Goal: Task Accomplishment & Management: Use online tool/utility

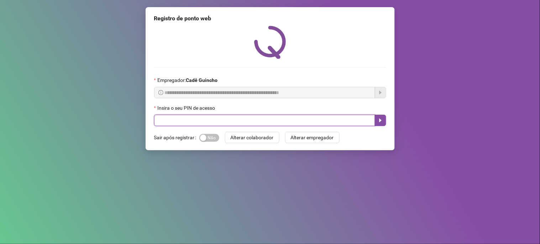
drag, startPoint x: 0, startPoint y: 0, endPoint x: 253, endPoint y: 122, distance: 280.5
click at [253, 122] on input "text" at bounding box center [264, 120] width 221 height 11
type input "*****"
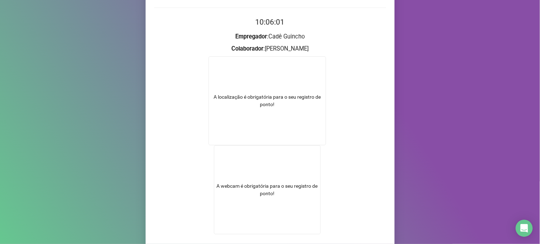
scroll to position [115, 0]
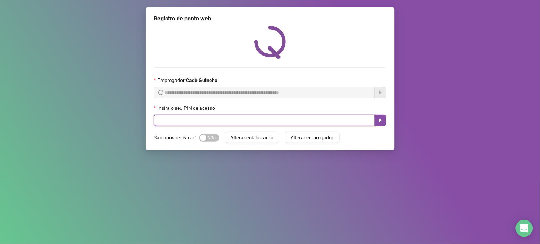
click at [290, 122] on input "text" at bounding box center [264, 120] width 221 height 11
type input "*****"
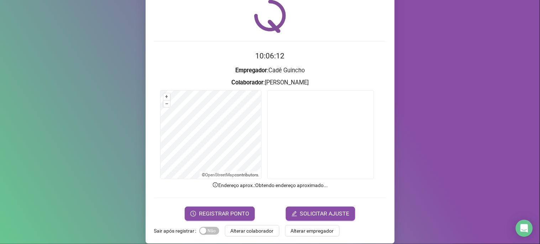
scroll to position [33, 0]
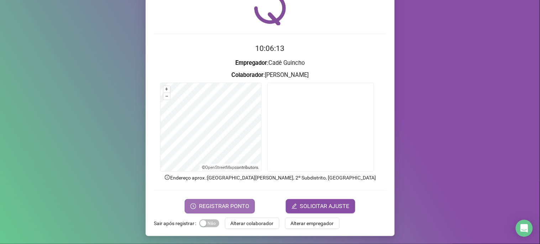
click at [214, 211] on button "REGISTRAR PONTO" at bounding box center [220, 206] width 70 height 14
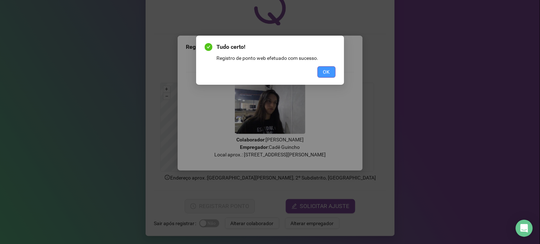
click at [322, 76] on button "OK" at bounding box center [326, 71] width 18 height 11
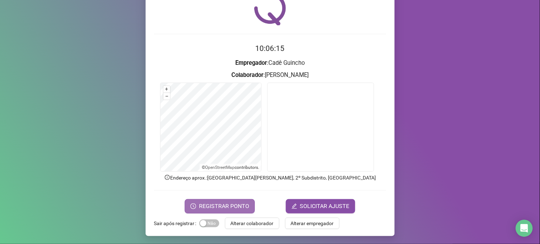
click at [218, 205] on span "REGISTRAR PONTO" at bounding box center [224, 206] width 50 height 9
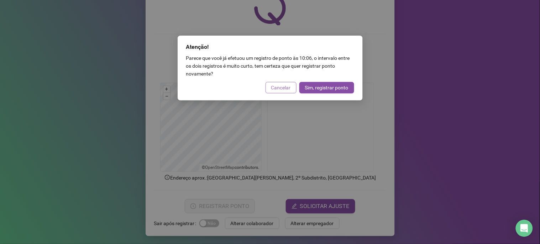
click at [288, 86] on span "Cancelar" at bounding box center [281, 88] width 20 height 8
